Goal: Navigation & Orientation: Understand site structure

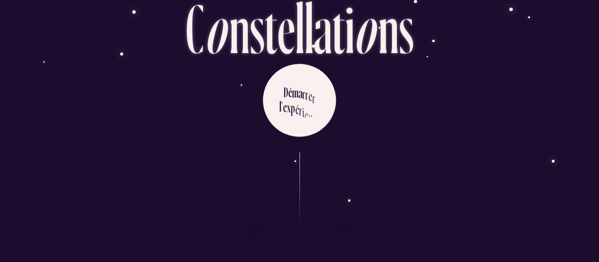
scroll to position [51, 0]
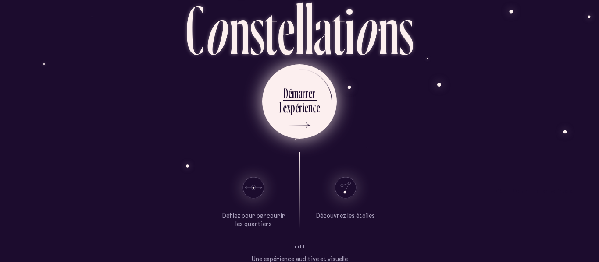
click at [305, 96] on div "r" at bounding box center [306, 93] width 3 height 17
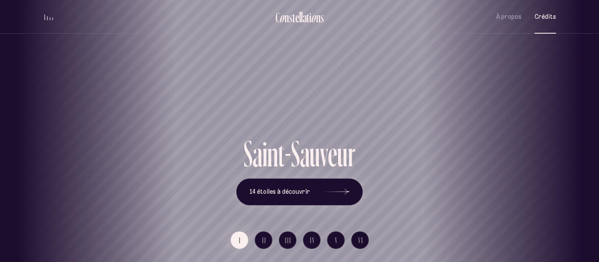
click at [543, 18] on span "Crédits" at bounding box center [544, 16] width 21 height 7
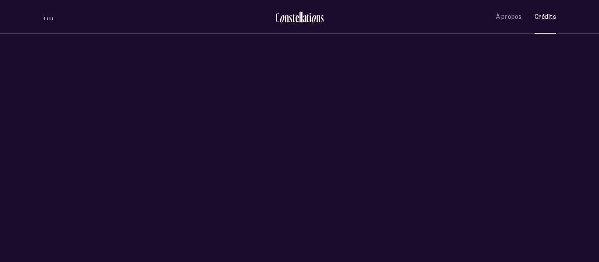
click at [543, 18] on span "Crédits" at bounding box center [544, 16] width 21 height 7
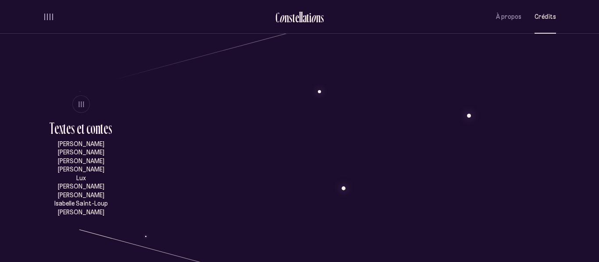
scroll to position [419, 0]
click at [511, 21] on button "À propos" at bounding box center [508, 17] width 25 height 21
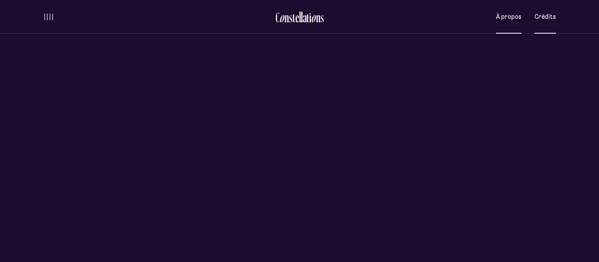
scroll to position [0, 0]
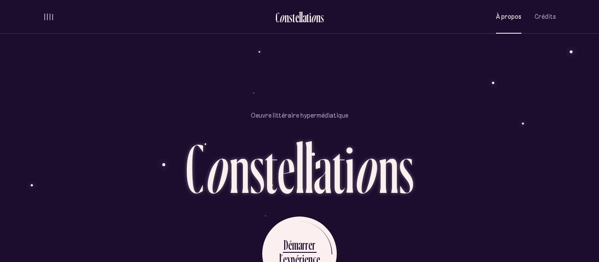
scroll to position [713, 0]
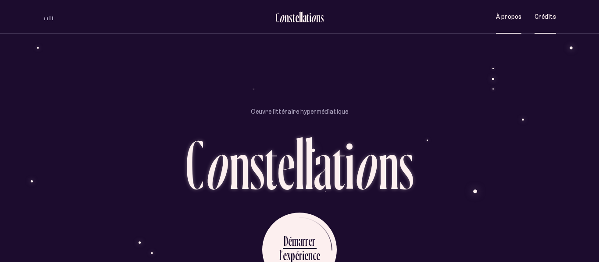
click at [544, 14] on span "Crédits" at bounding box center [544, 16] width 21 height 7
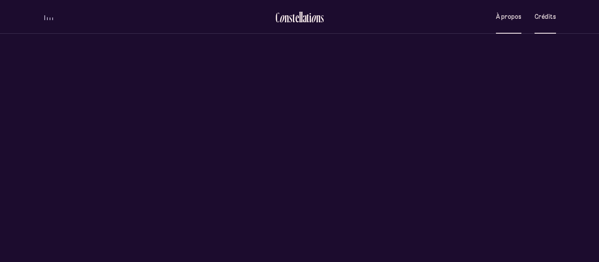
scroll to position [0, 0]
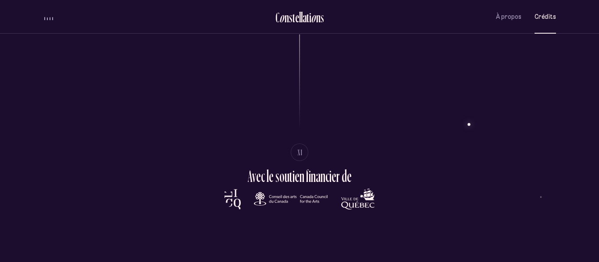
scroll to position [1935, 0]
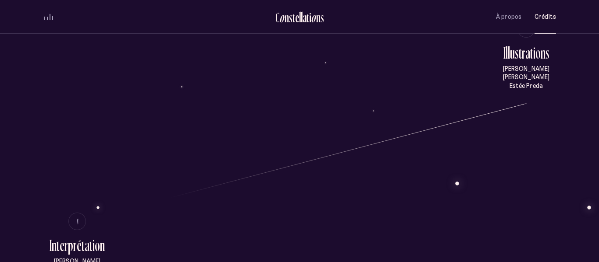
scroll to position [720, 0]
